Goal: Information Seeking & Learning: Learn about a topic

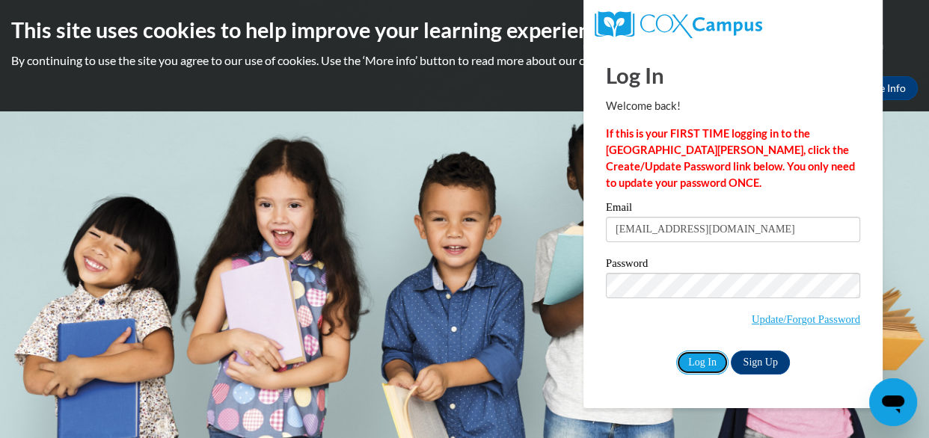
click at [705, 355] on input "Log In" at bounding box center [702, 363] width 52 height 24
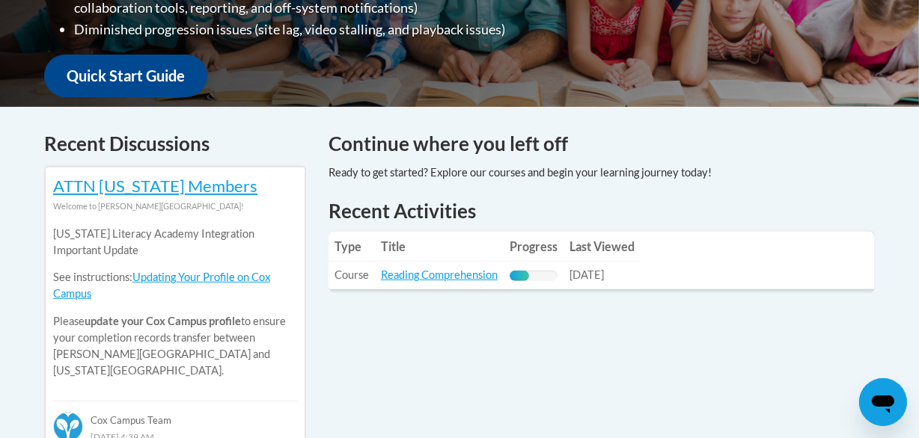
scroll to position [530, 0]
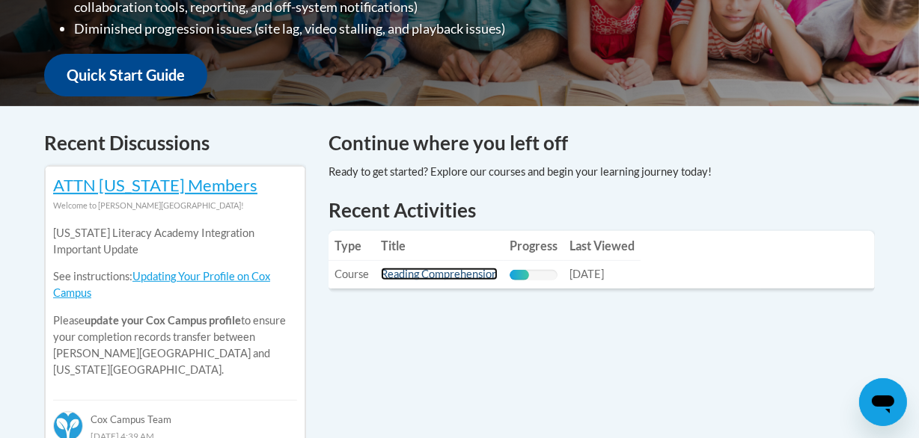
click at [413, 281] on link "Reading Comprehension" at bounding box center [439, 274] width 117 height 13
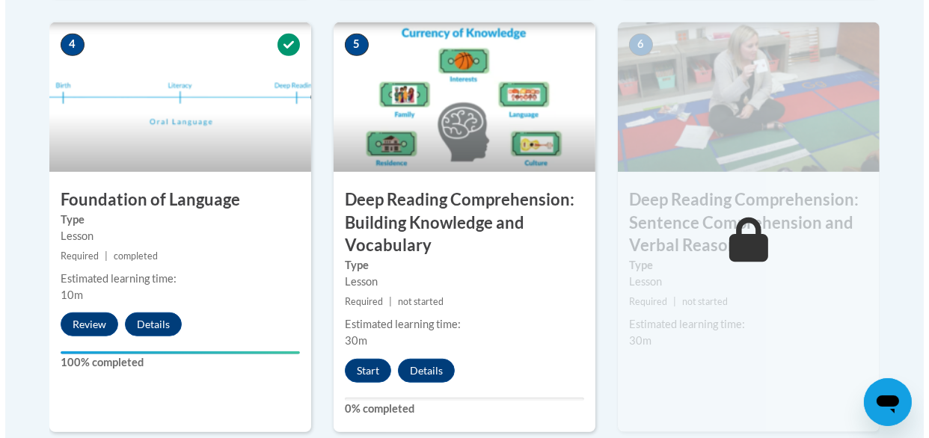
scroll to position [869, 0]
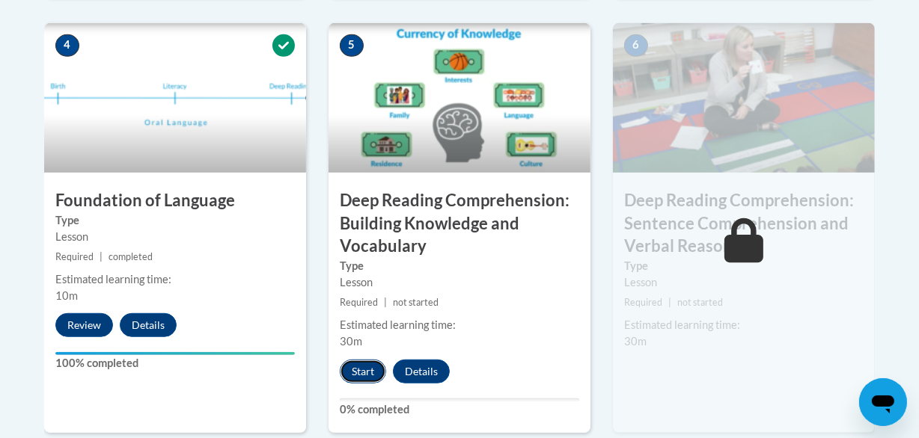
click at [371, 377] on button "Start" at bounding box center [363, 372] width 46 height 24
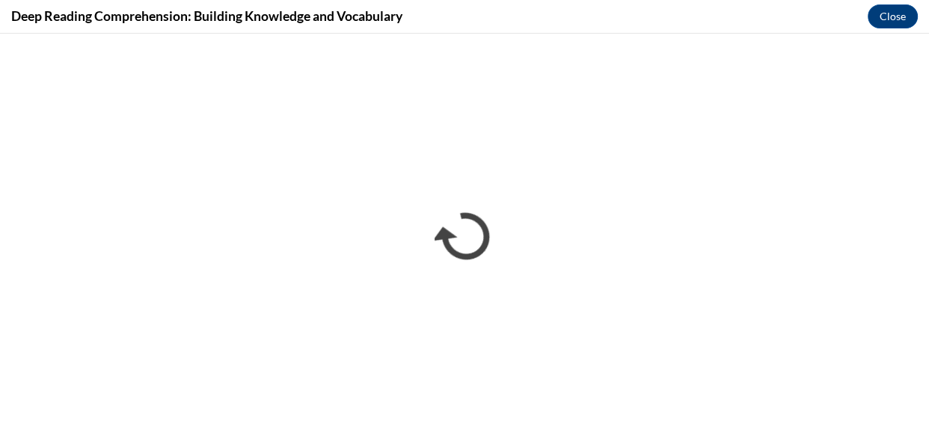
scroll to position [0, 0]
